Goal: Communication & Community: Answer question/provide support

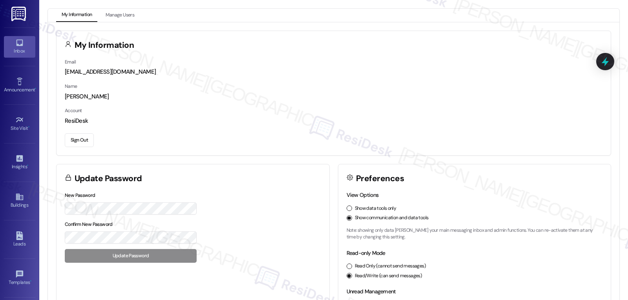
click at [19, 50] on div "Inbox" at bounding box center [19, 51] width 39 height 8
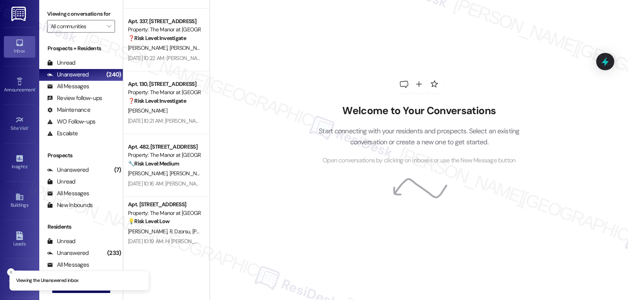
scroll to position [69, 0]
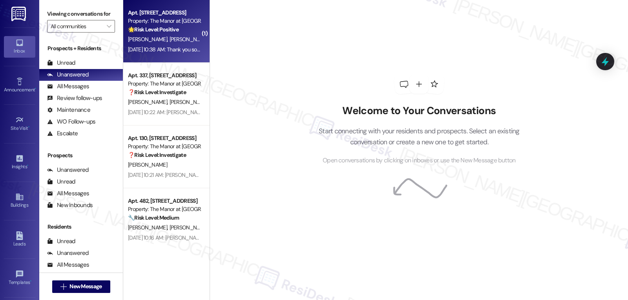
click at [174, 49] on div "[DATE] 10:38 AM: Thank you so much! Have a great [DATE] weekend [PERSON_NAME]!!…" at bounding box center [230, 49] width 204 height 7
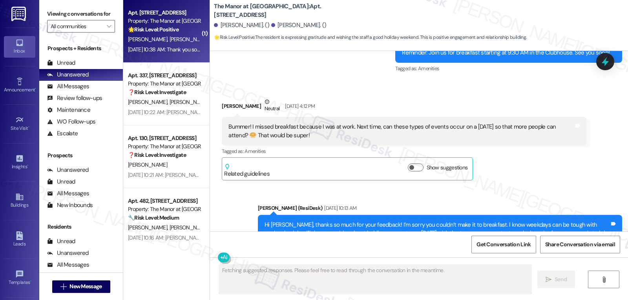
scroll to position [901, 0]
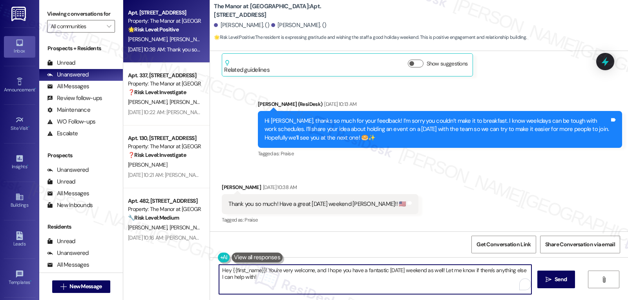
drag, startPoint x: 407, startPoint y: 271, endPoint x: 446, endPoint y: 274, distance: 38.6
click at [446, 274] on textarea "Hey {{first_name}}! You're very welcome, and I hope you have a fantastic [DATE]…" at bounding box center [375, 279] width 313 height 29
click at [429, 280] on textarea "Hey {{first_name}}! You're very welcome, and I hope you have a fantastic [DATE]…" at bounding box center [374, 279] width 313 height 29
click at [416, 273] on textarea "Hey {{first_name}}! You're very welcome, and I hope you have a fantastic [DATE]…" at bounding box center [374, 279] width 313 height 29
click at [415, 273] on textarea "Hey {{first_name}}! You're very welcome, and I hope you have a fantastic [DATE]…" at bounding box center [374, 279] width 313 height 29
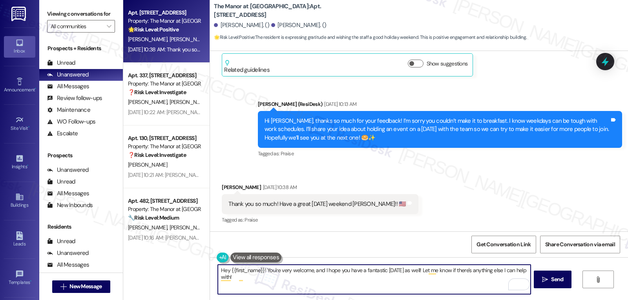
click at [451, 283] on textarea "Hey {{first_name}}! You're very welcome, and I hope you have a fantastic [DATE]…" at bounding box center [374, 279] width 313 height 29
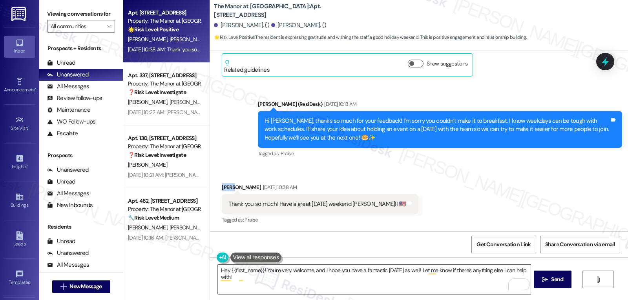
drag, startPoint x: 229, startPoint y: 186, endPoint x: 213, endPoint y: 187, distance: 15.7
click at [216, 187] on div "Received via SMS [PERSON_NAME] [DATE] 10:38 AM Thank you so much! Have a great …" at bounding box center [320, 204] width 208 height 55
copy div "[PERSON_NAME]"
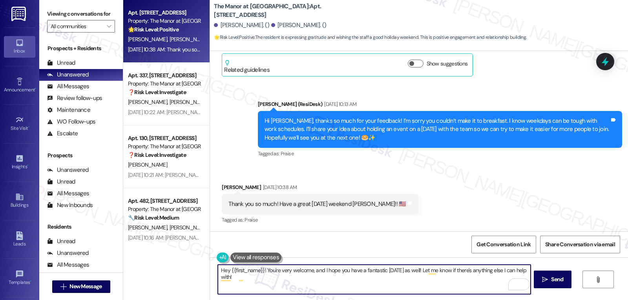
drag, startPoint x: 226, startPoint y: 269, endPoint x: 259, endPoint y: 269, distance: 33.4
click at [259, 269] on textarea "Hey {{first_name}}! You're very welcome, and I hope you have a fantastic [DATE]…" at bounding box center [374, 279] width 313 height 29
paste textarea "[PERSON_NAME]"
type textarea "Hey [PERSON_NAME]! You're very welcome, and I hope you have a fantastic [DATE] …"
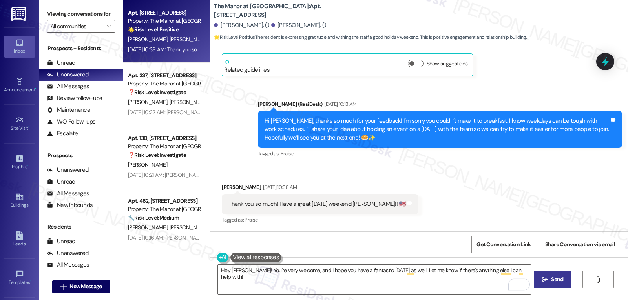
click at [550, 280] on span "Send" at bounding box center [557, 280] width 15 height 8
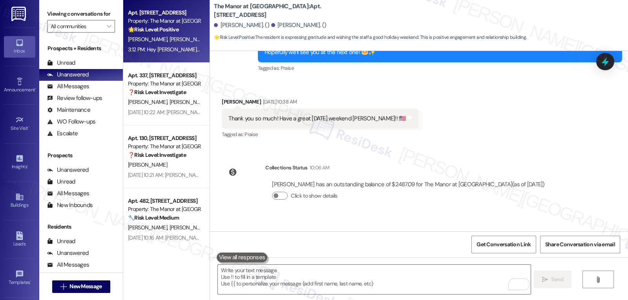
scroll to position [1029, 0]
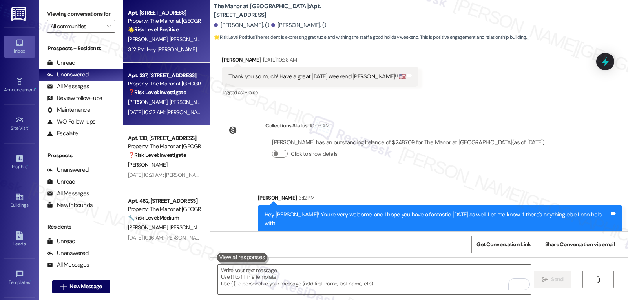
click at [168, 84] on div "Property: The Manor at [GEOGRAPHIC_DATA]" at bounding box center [164, 84] width 73 height 8
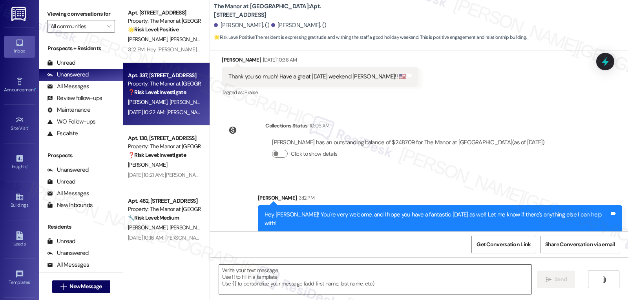
type textarea "Fetching suggested responses. Please feel free to read through the conversation…"
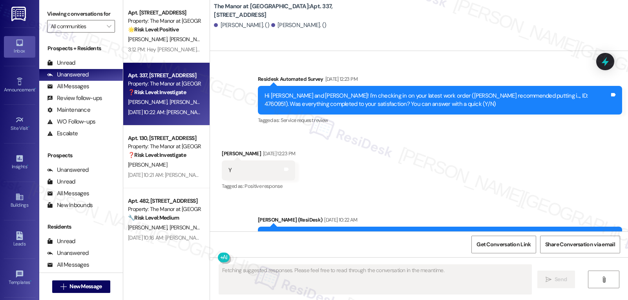
scroll to position [6438, 0]
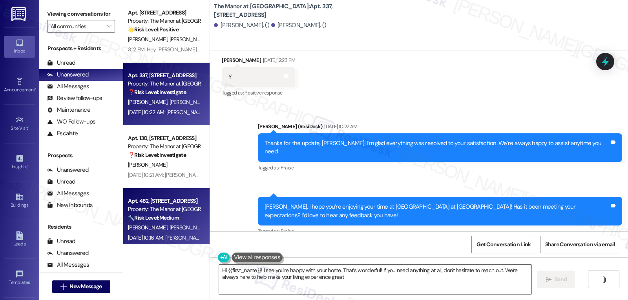
type textarea "Hi {{first_name}}! I see you're happy with your home. That's wonderful! If you …"
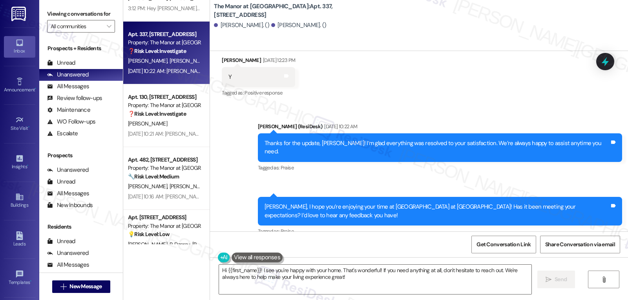
scroll to position [69, 0]
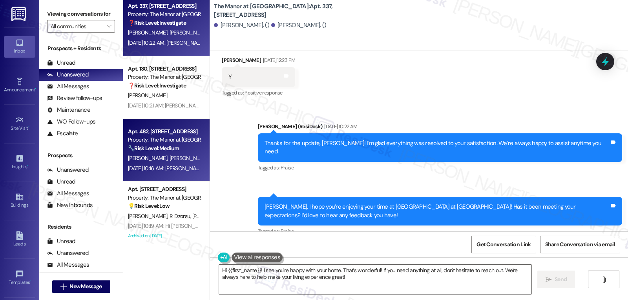
click at [170, 160] on span "[PERSON_NAME] Akkidas" at bounding box center [199, 158] width 58 height 7
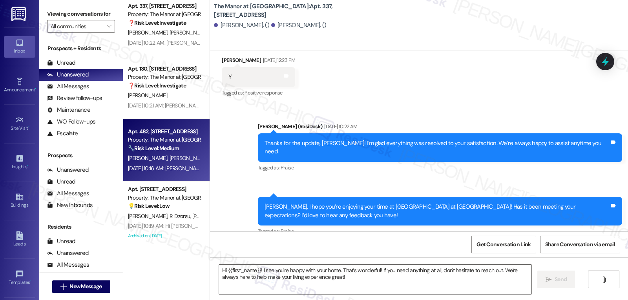
type textarea "Fetching suggested responses. Please feel free to read through the conversation…"
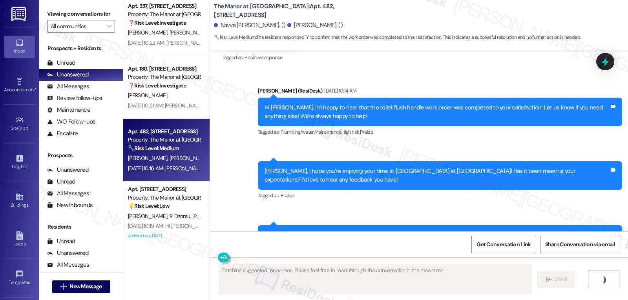
scroll to position [3780, 0]
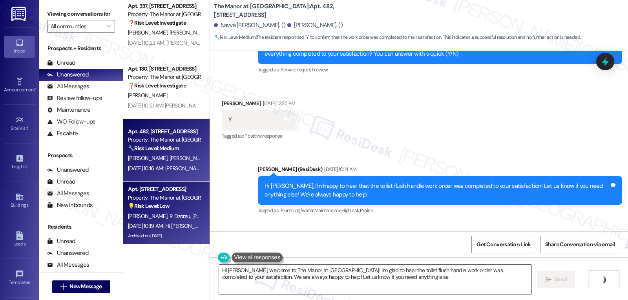
type textarea "Hi [PERSON_NAME], welcome to The Manor at [GEOGRAPHIC_DATA]! I'm glad to hear t…"
click at [157, 238] on div "Archived on [DATE]" at bounding box center [164, 236] width 74 height 10
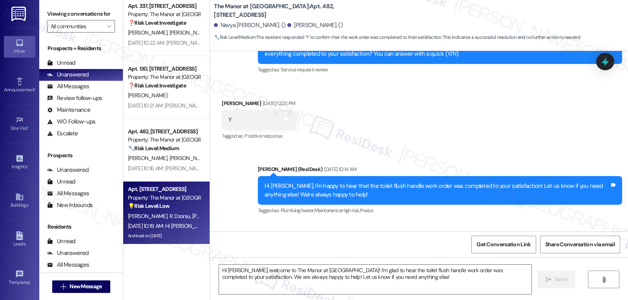
type textarea "Fetching suggested responses. Please feel free to read through the conversation…"
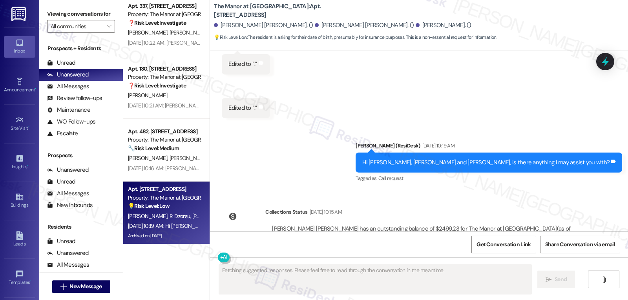
scroll to position [3149, 0]
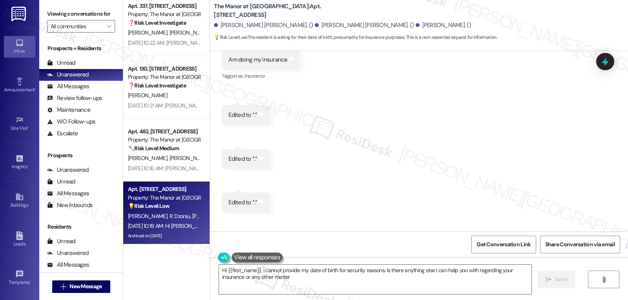
type textarea "Hi {{first_name}}, I cannot provide my date of birth for security reasons. Is t…"
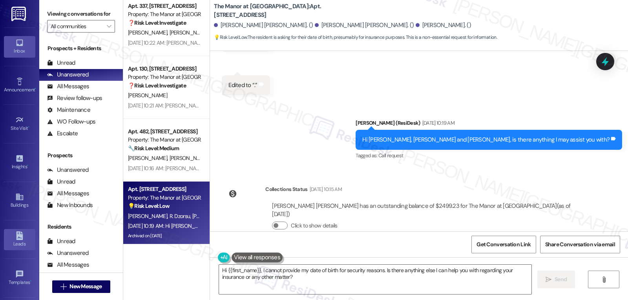
scroll to position [74, 0]
click at [22, 252] on link "Account" at bounding box center [19, 242] width 31 height 21
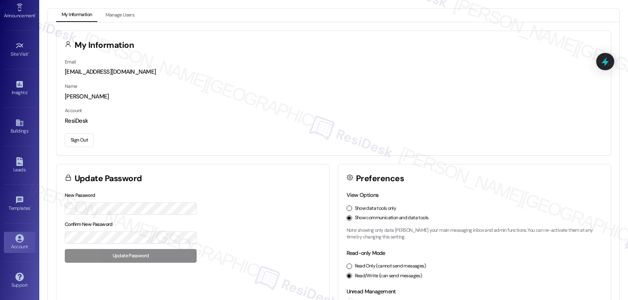
click at [86, 141] on button "Sign Out" at bounding box center [79, 140] width 29 height 14
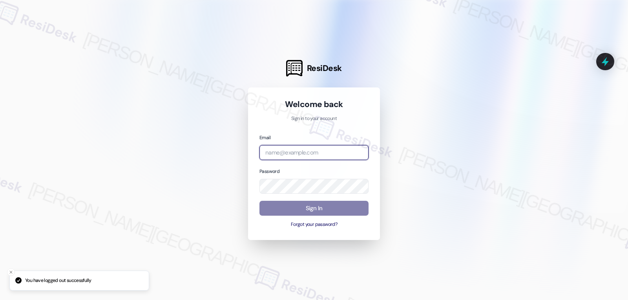
click at [342, 153] on input "email" at bounding box center [314, 152] width 109 height 15
click at [300, 150] on input "email" at bounding box center [314, 152] width 109 height 15
paste input "automated-surveys-archway_equities-jomar.punay@archway_[DOMAIN_NAME]"
type input "automated-surveys-archway_equities-jomar.punay@archway_[DOMAIN_NAME]"
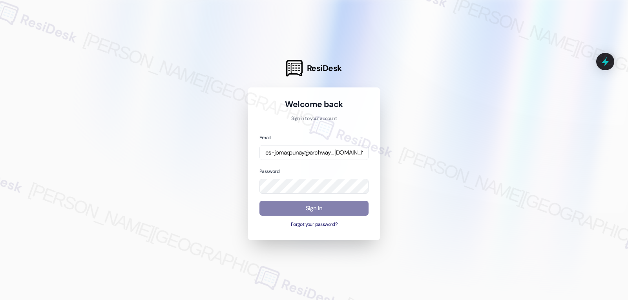
scroll to position [0, 0]
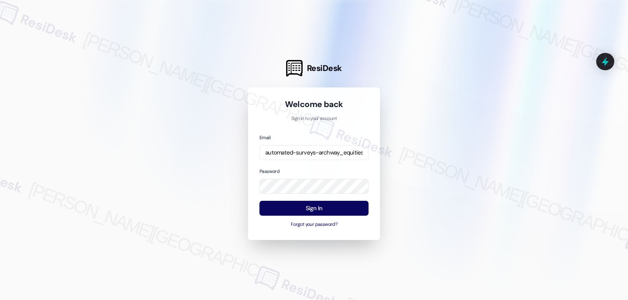
click at [200, 163] on div at bounding box center [314, 150] width 628 height 300
click at [330, 210] on button "Sign In" at bounding box center [314, 208] width 109 height 15
